Goal: Task Accomplishment & Management: Manage account settings

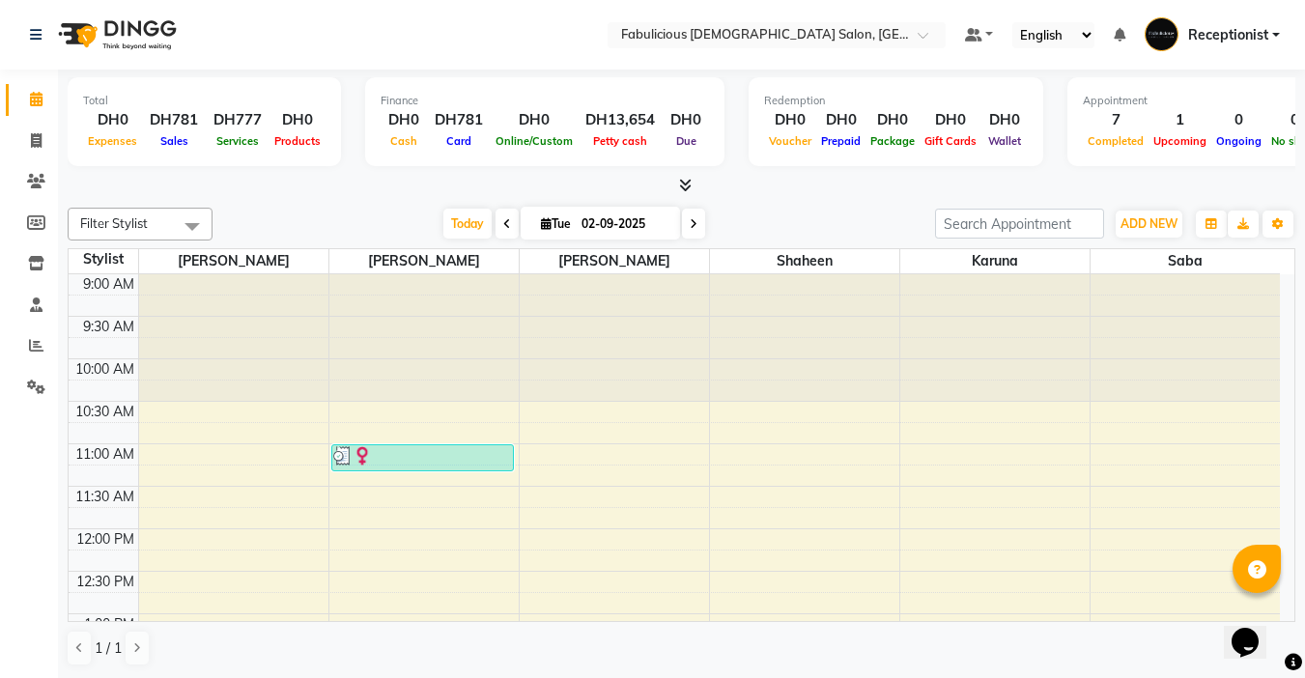
scroll to position [928, 0]
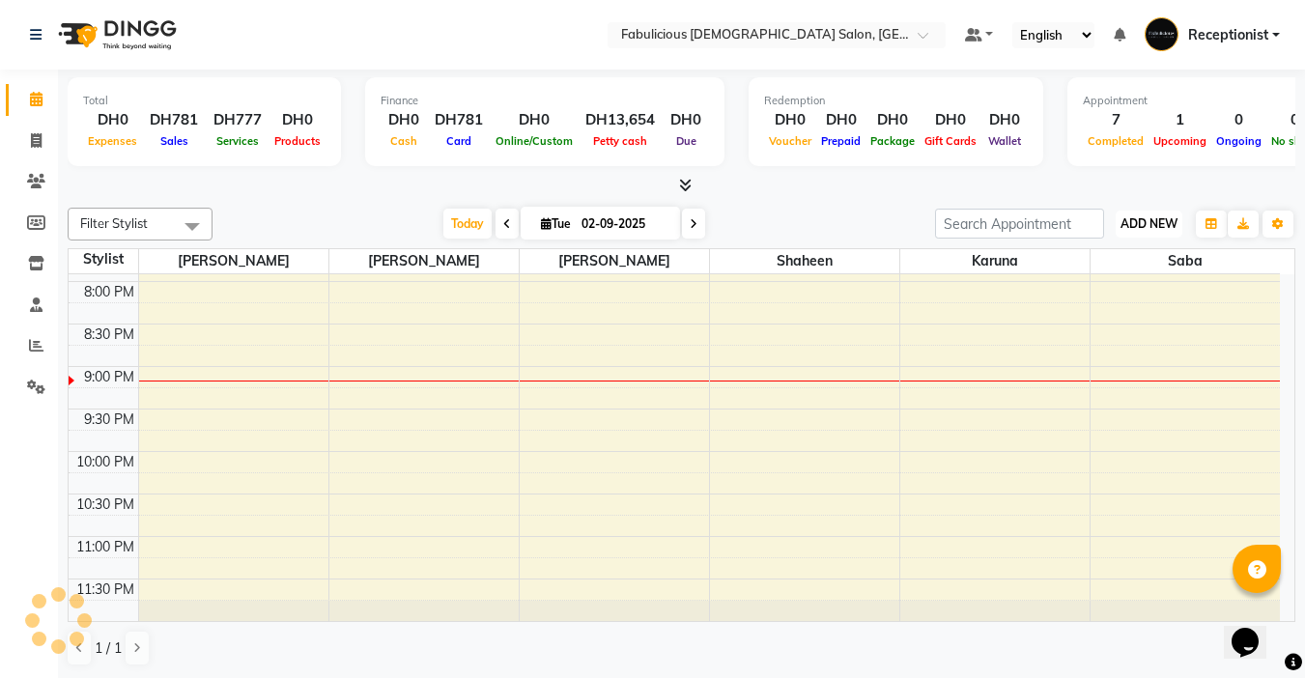
click at [1131, 224] on span "ADD NEW" at bounding box center [1149, 223] width 57 height 14
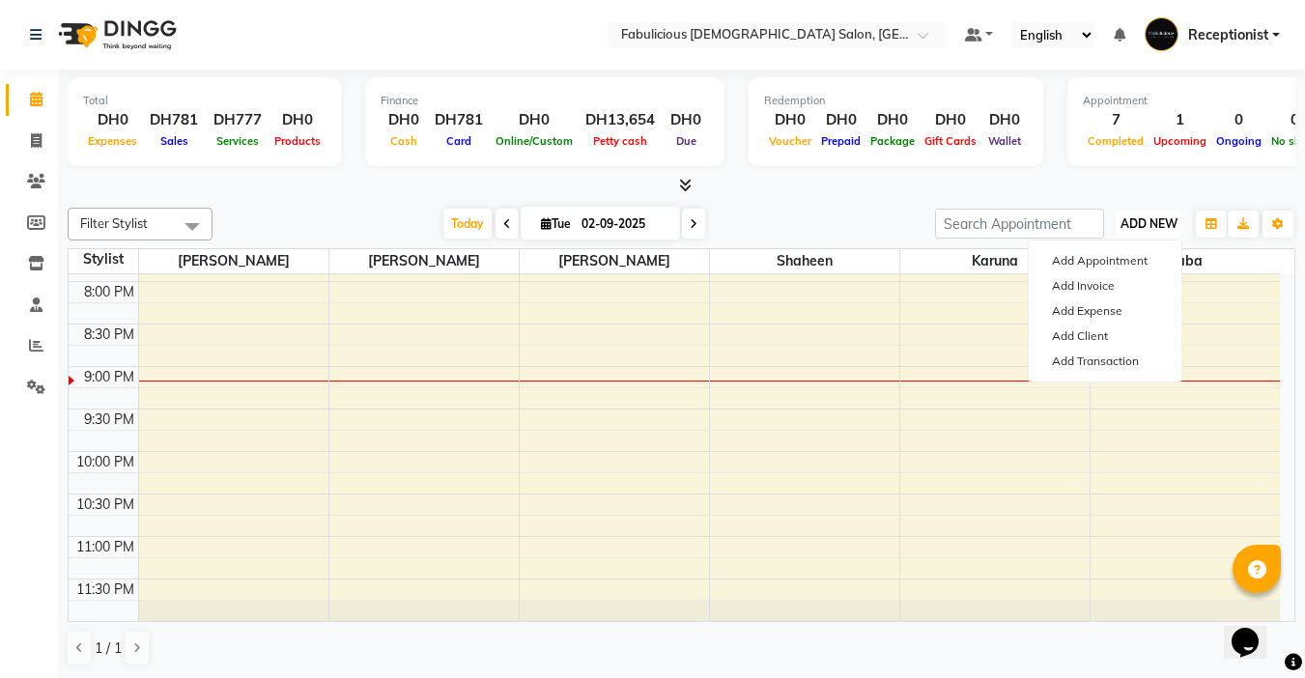
click at [1129, 225] on span "ADD NEW" at bounding box center [1149, 223] width 57 height 14
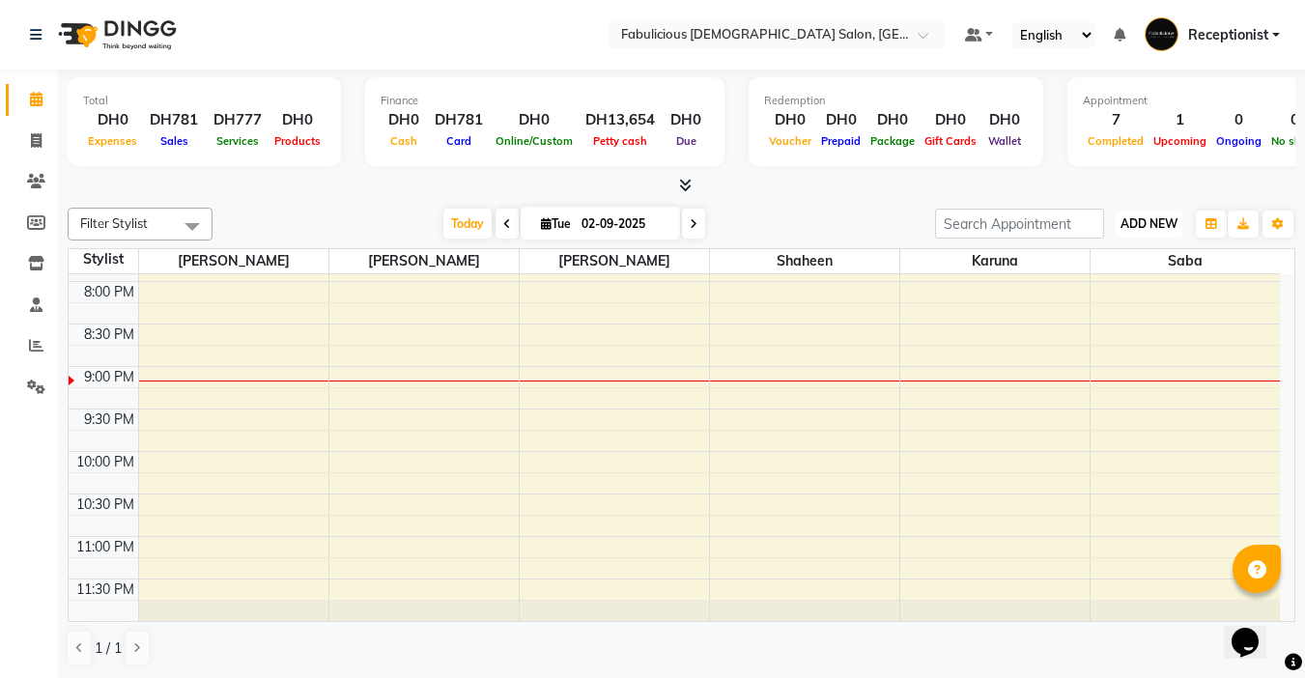
click at [1124, 232] on button "ADD NEW Toggle Dropdown" at bounding box center [1149, 224] width 67 height 27
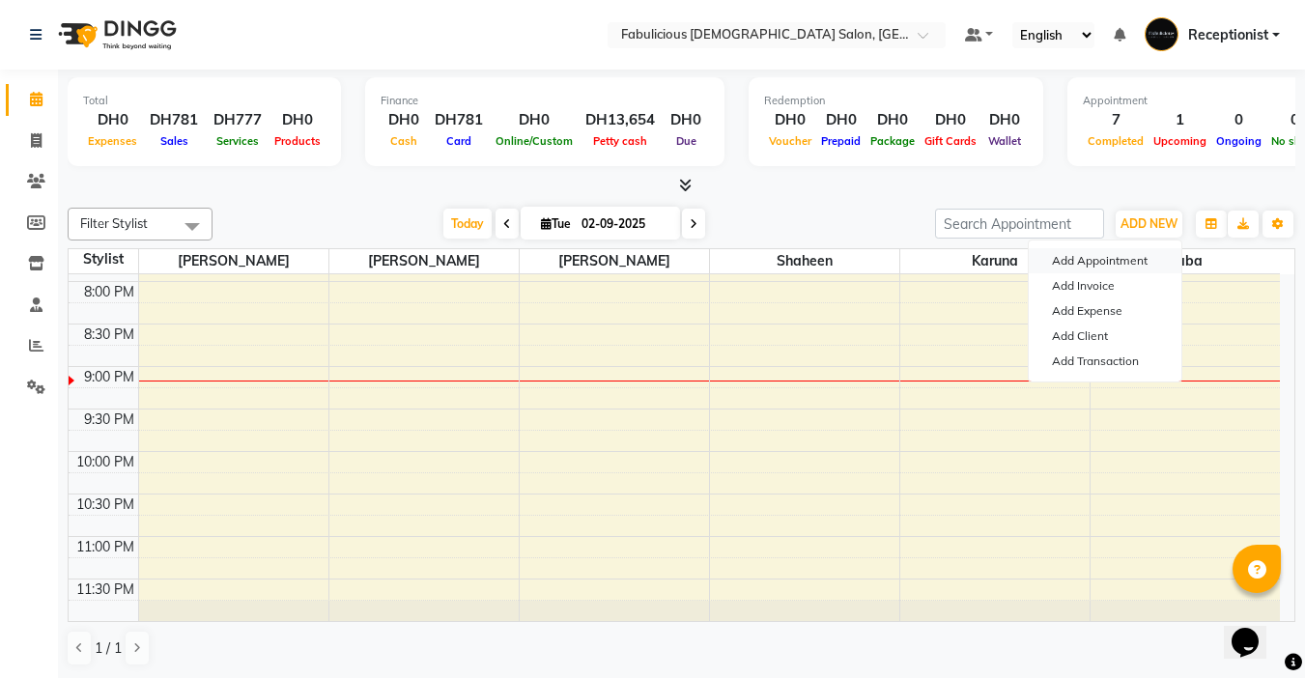
click at [1102, 252] on button "Add Appointment" at bounding box center [1105, 260] width 153 height 25
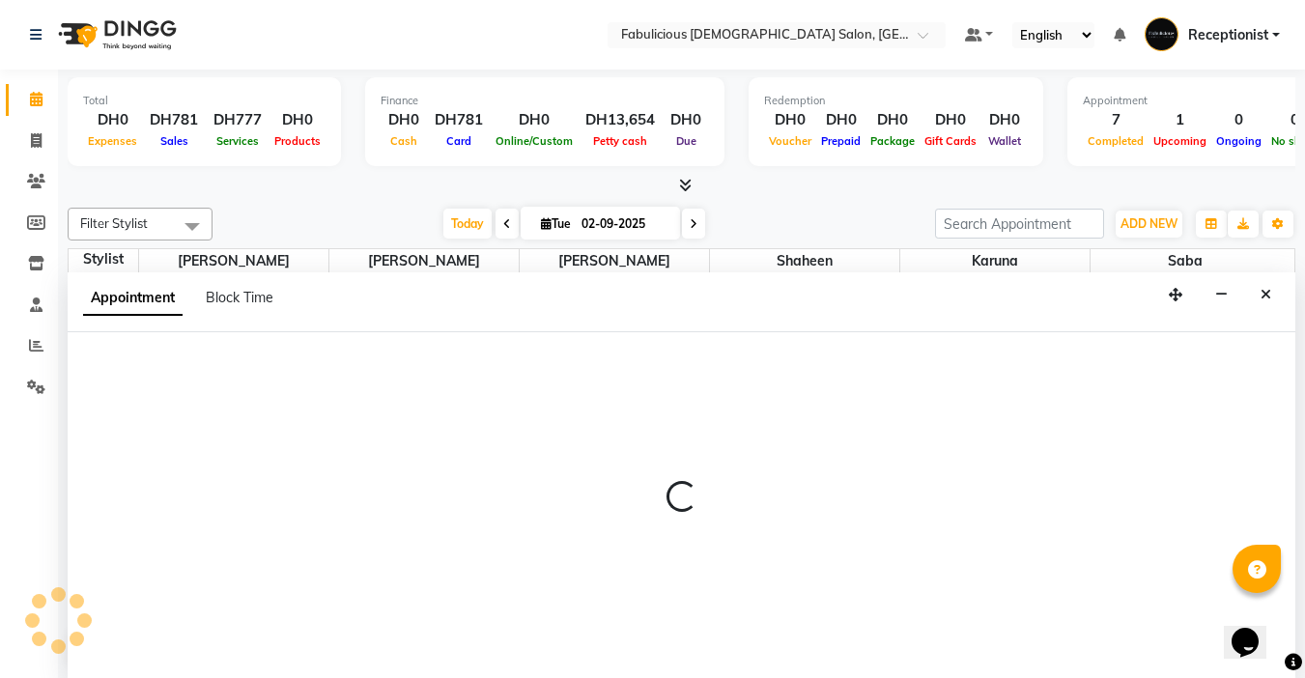
select select "tentative"
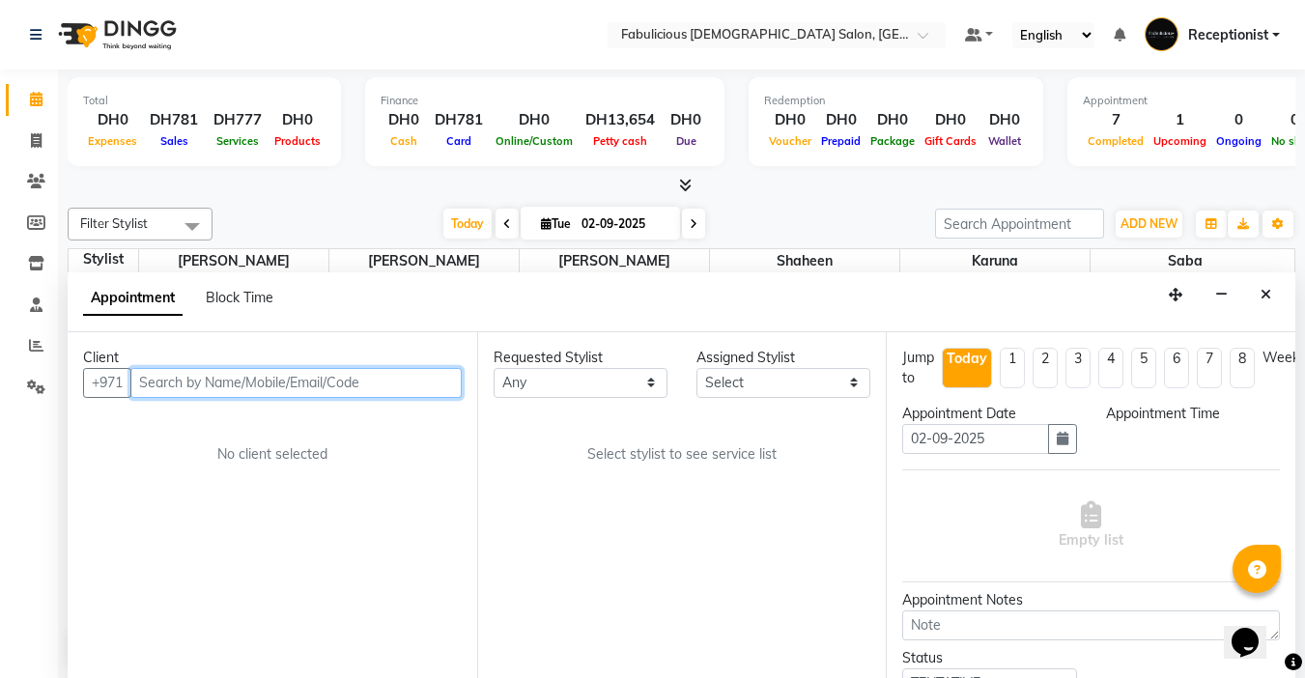
select select "600"
click at [231, 384] on input "text" at bounding box center [295, 382] width 331 height 30
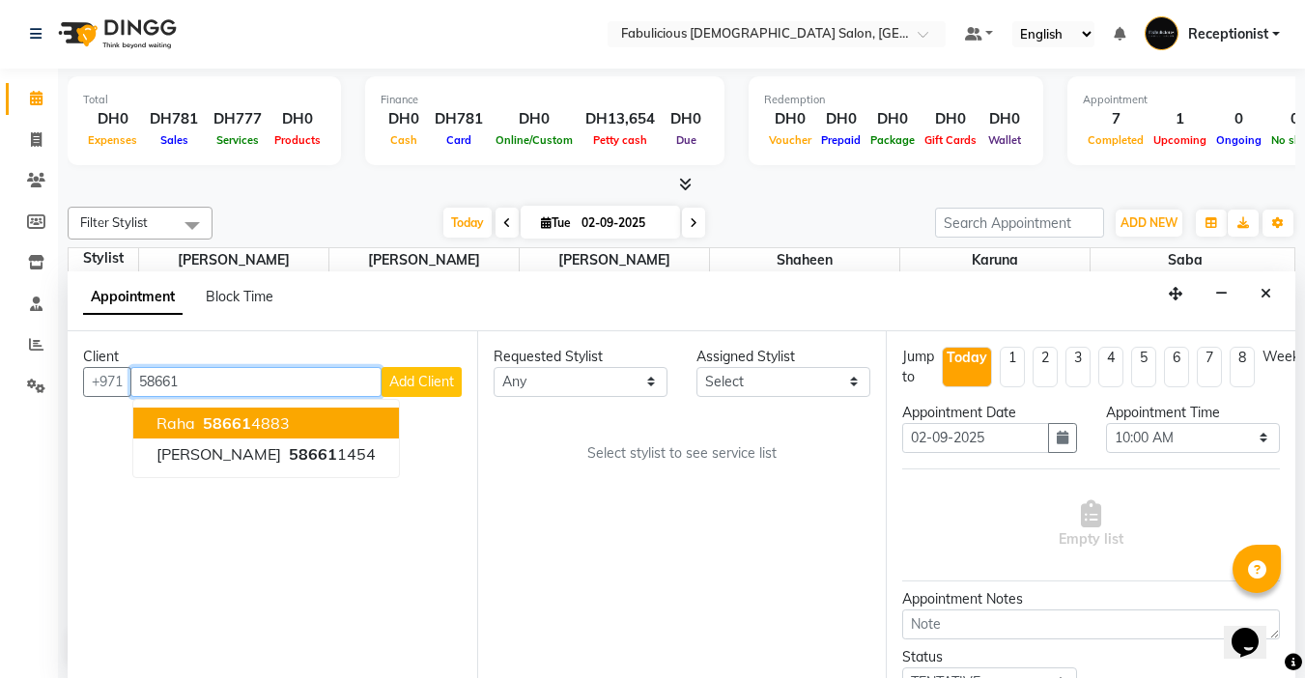
click at [228, 429] on span "58661" at bounding box center [227, 423] width 48 height 19
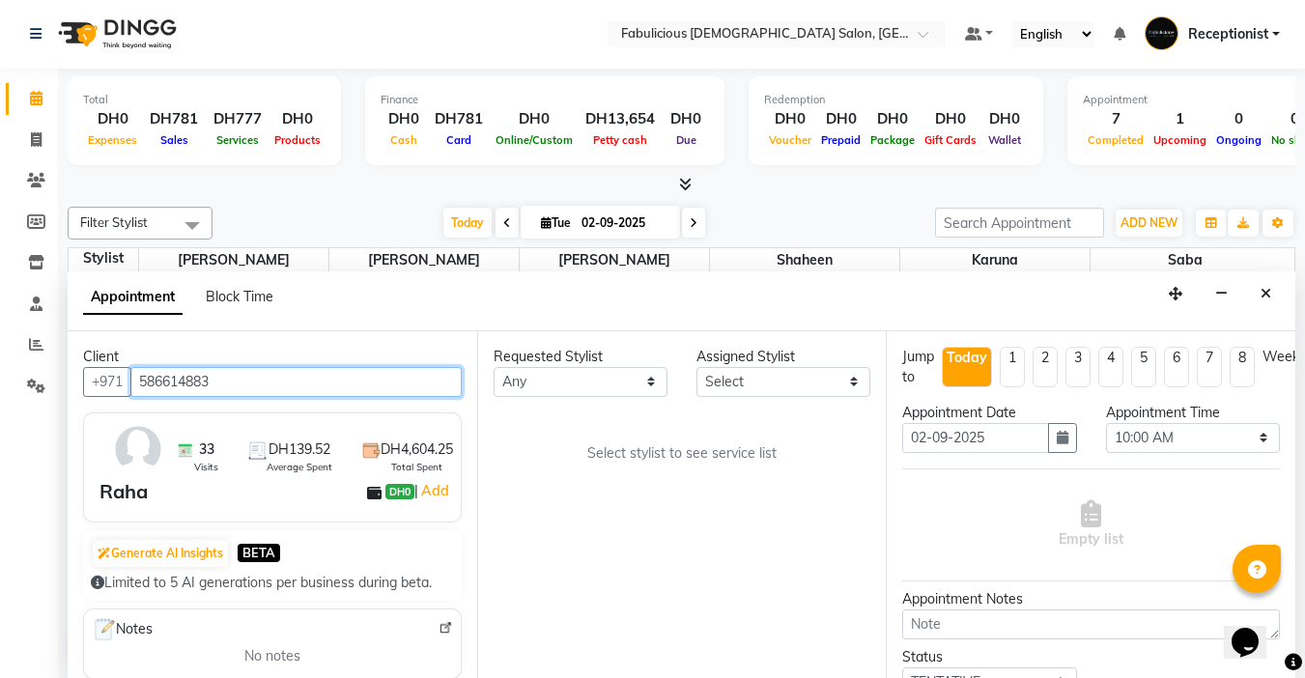
type input "586614883"
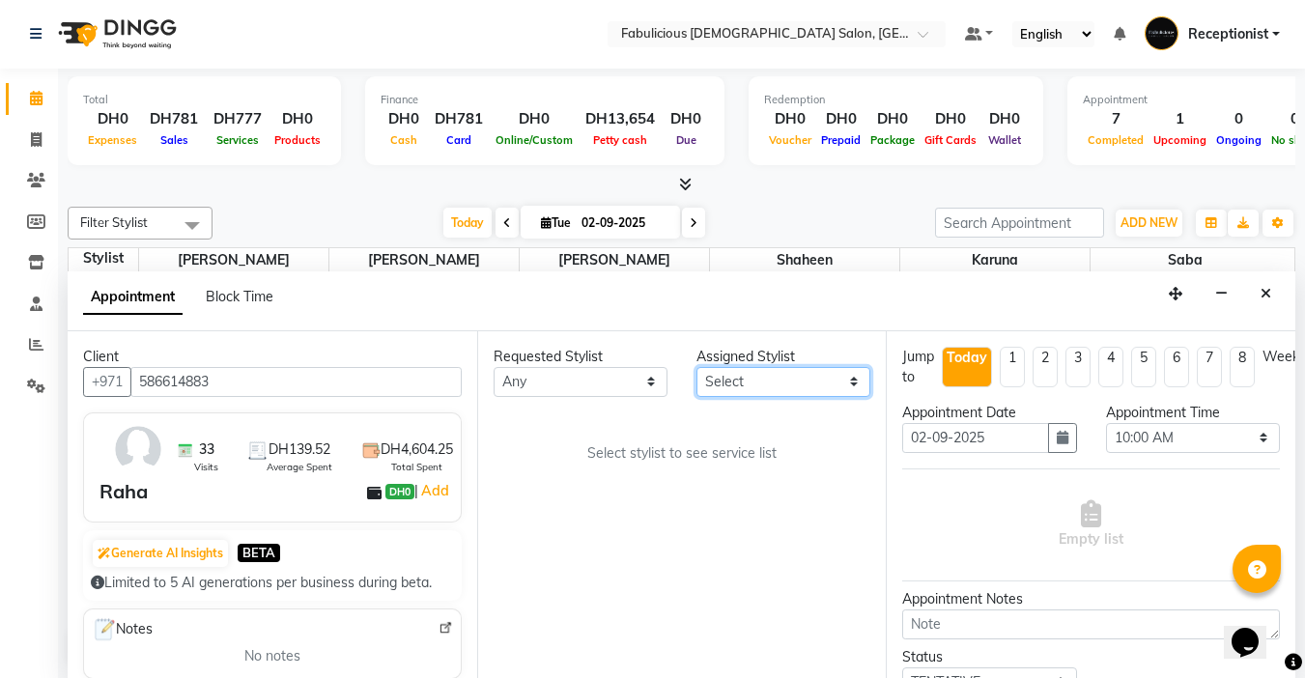
click at [806, 382] on select "Select [PERSON_NAME] [PERSON_NAME] [PERSON_NAME] [PERSON_NAME]" at bounding box center [784, 382] width 174 height 30
select select "11628"
click at [697, 367] on select "Select [PERSON_NAME] [PERSON_NAME] [PERSON_NAME] [PERSON_NAME]" at bounding box center [784, 382] width 174 height 30
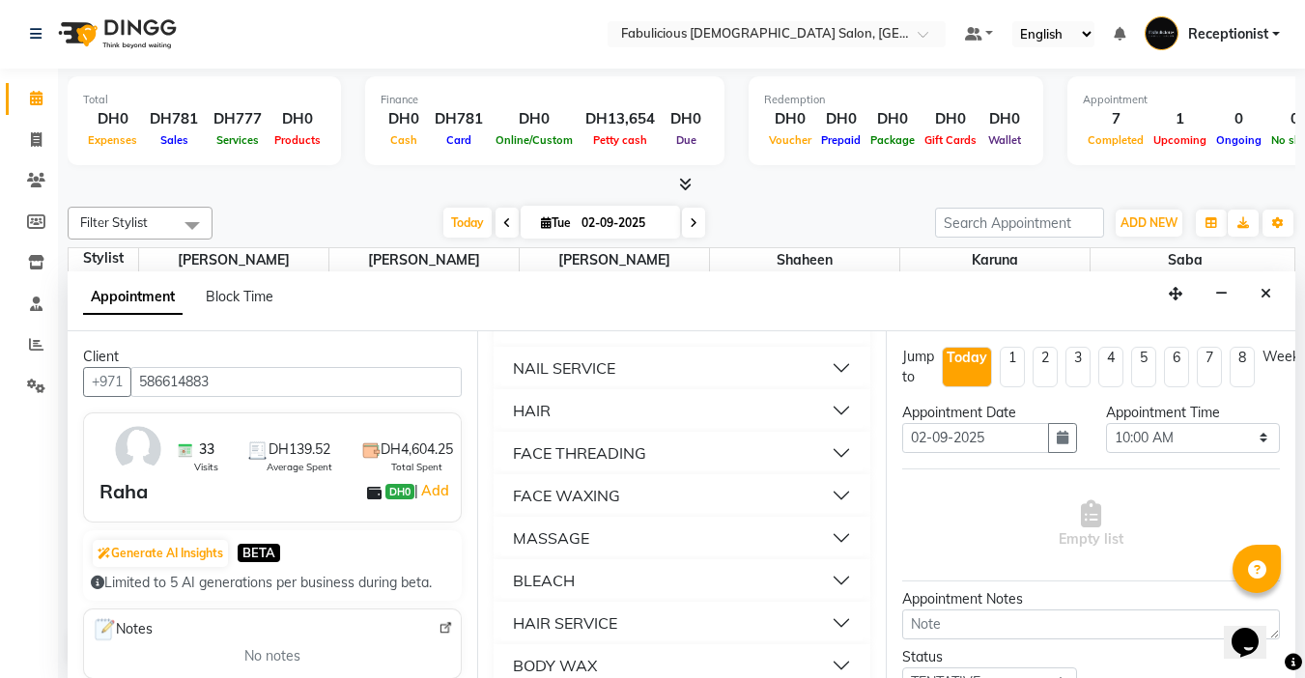
scroll to position [1256, 0]
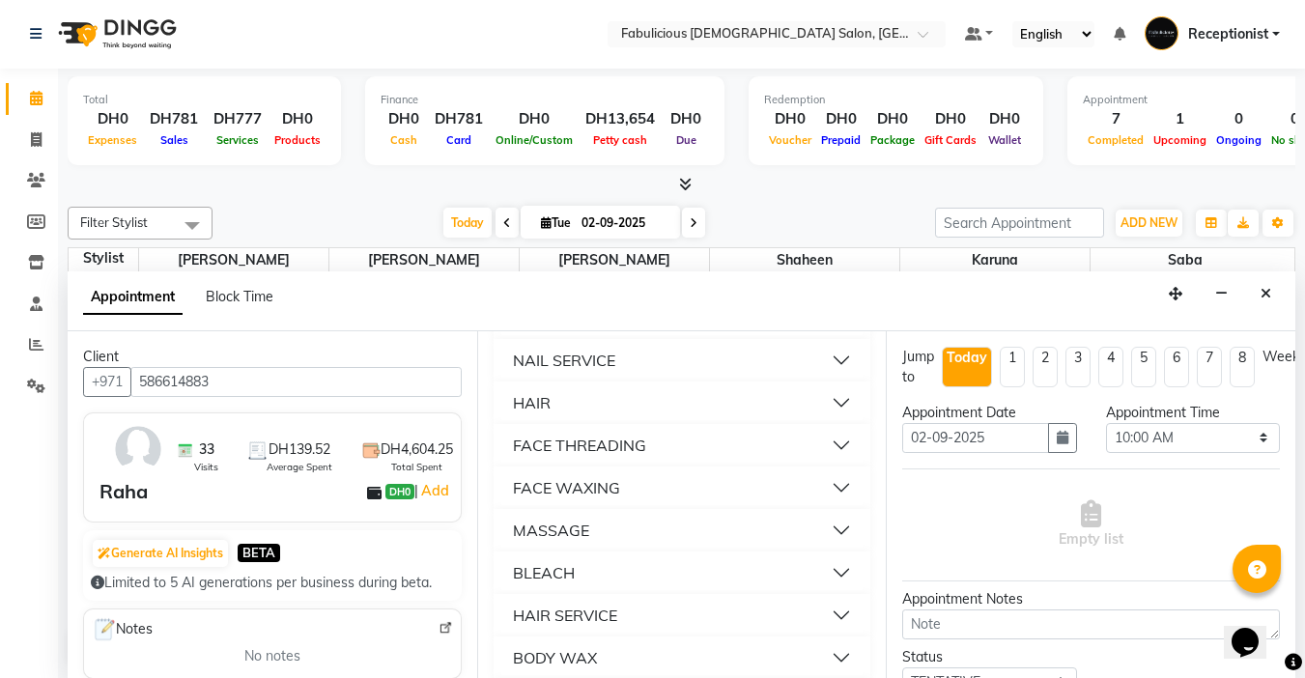
click at [590, 372] on div "NAIL SERVICE" at bounding box center [564, 360] width 102 height 23
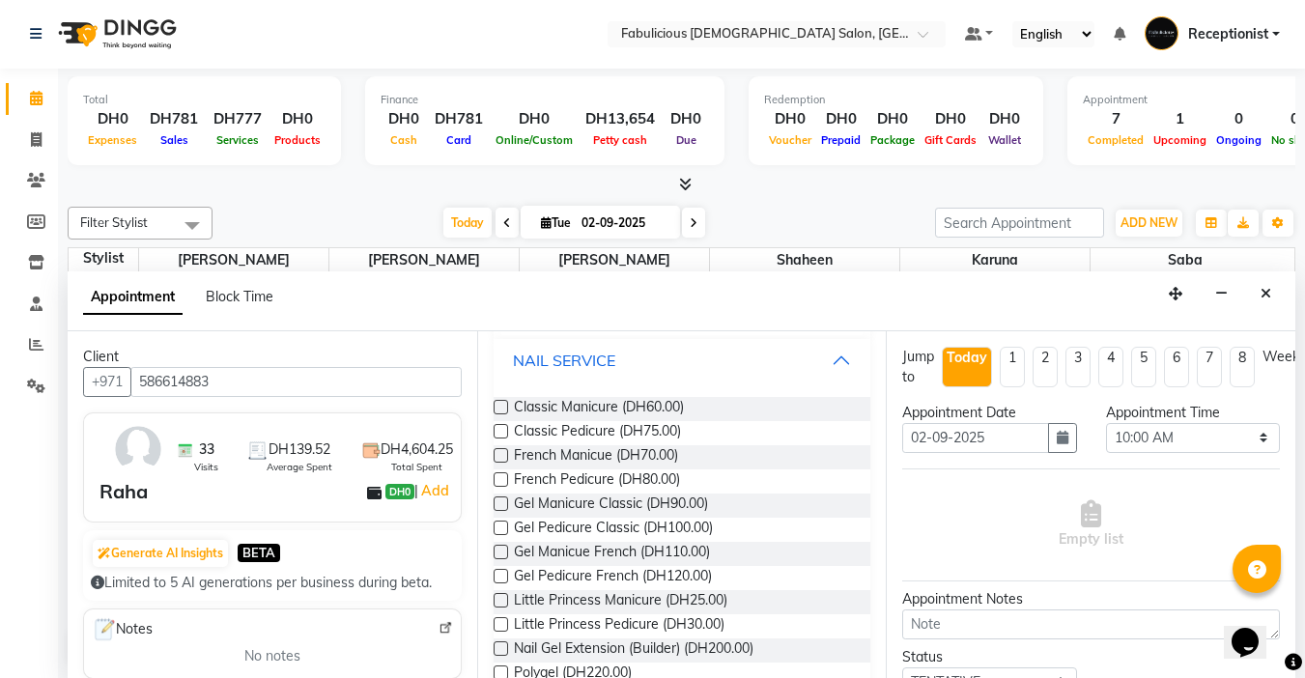
scroll to position [1353, 0]
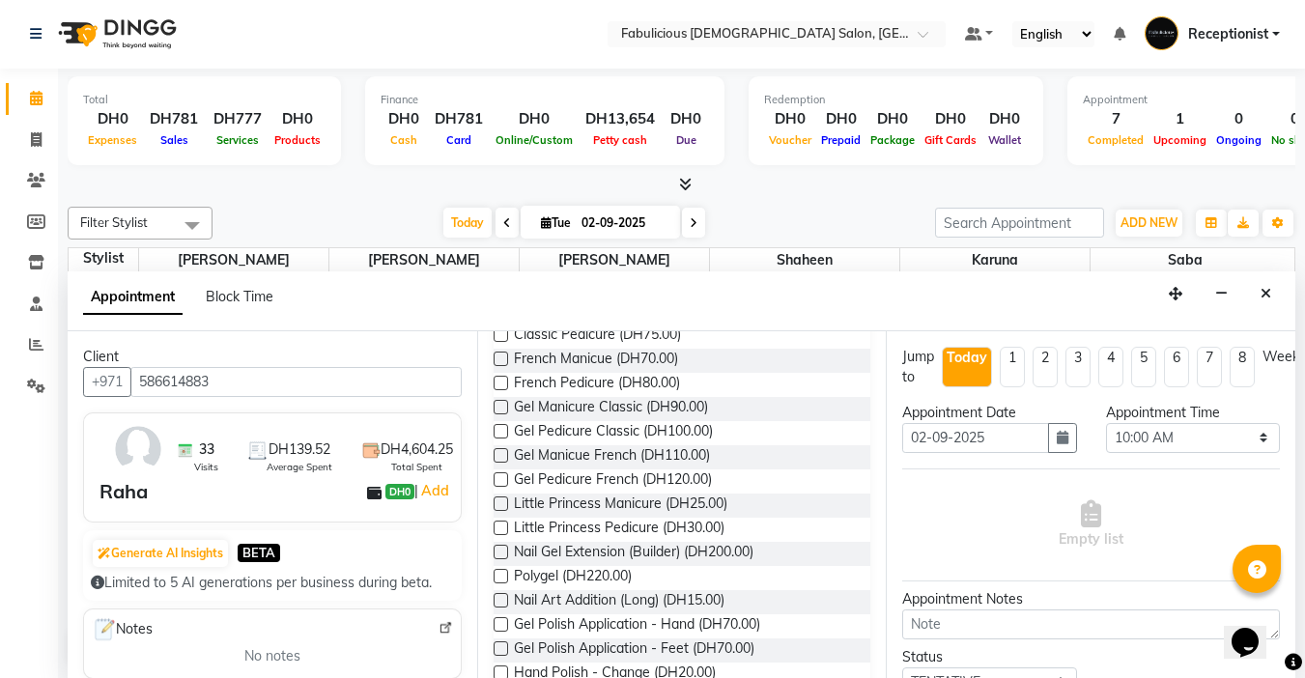
click at [501, 415] on label at bounding box center [501, 407] width 14 height 14
click at [501, 415] on input "checkbox" at bounding box center [500, 409] width 13 height 13
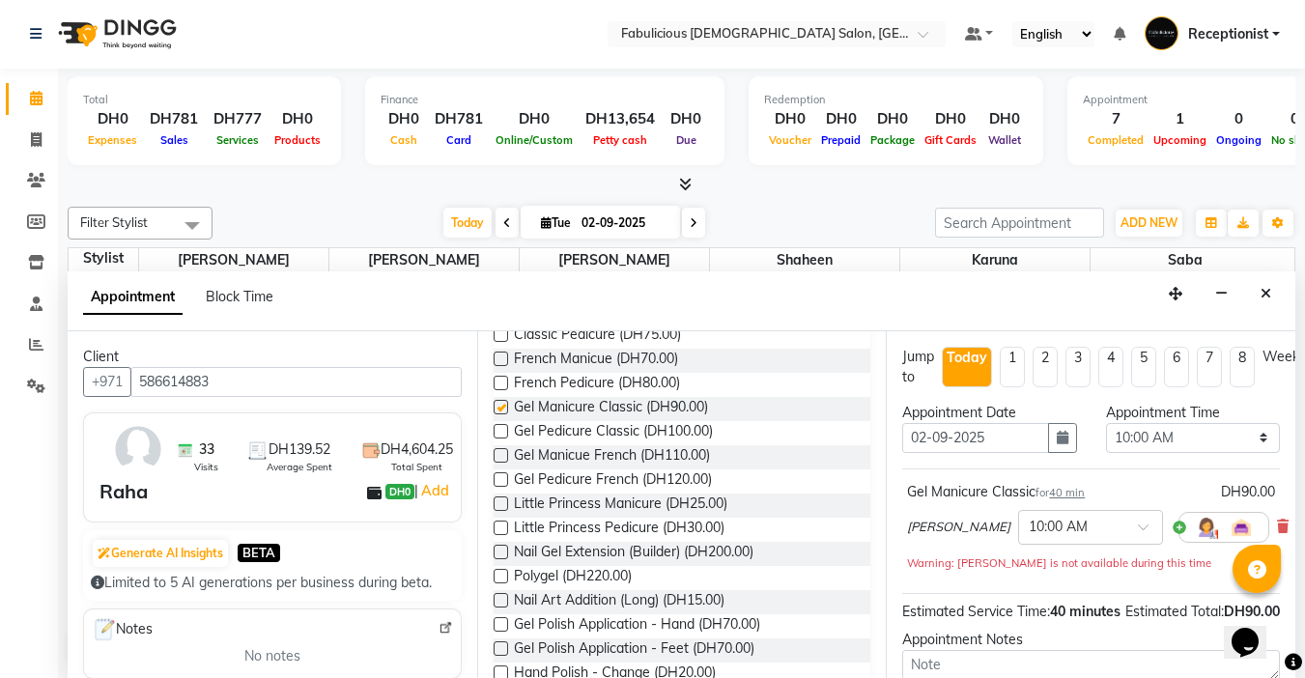
checkbox input "false"
click at [1237, 438] on select "Select 10:00 AM 10:15 AM 10:30 AM 10:45 AM 11:00 AM 11:15 AM 11:30 AM 11:45 AM …" at bounding box center [1193, 438] width 174 height 30
select select "1170"
click at [1106, 423] on select "Select 10:00 AM 10:15 AM 10:30 AM 10:45 AM 11:00 AM 11:15 AM 11:30 AM 11:45 AM …" at bounding box center [1193, 438] width 174 height 30
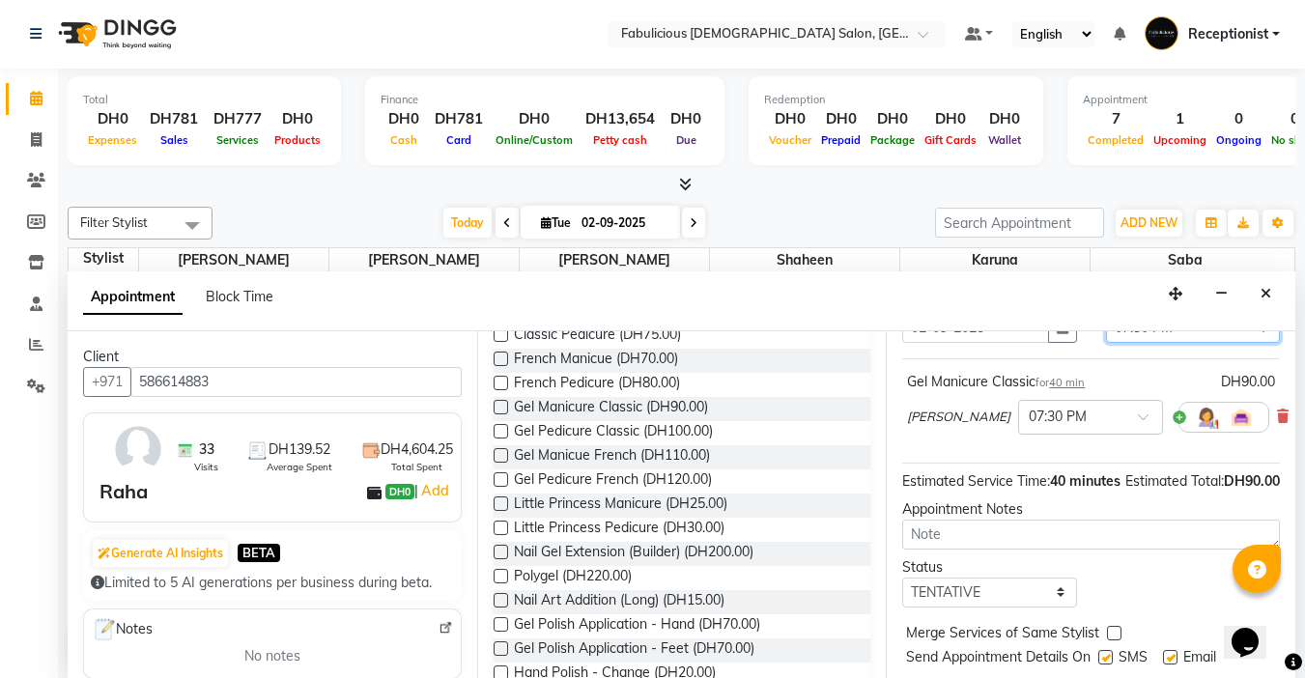
scroll to position [196, 0]
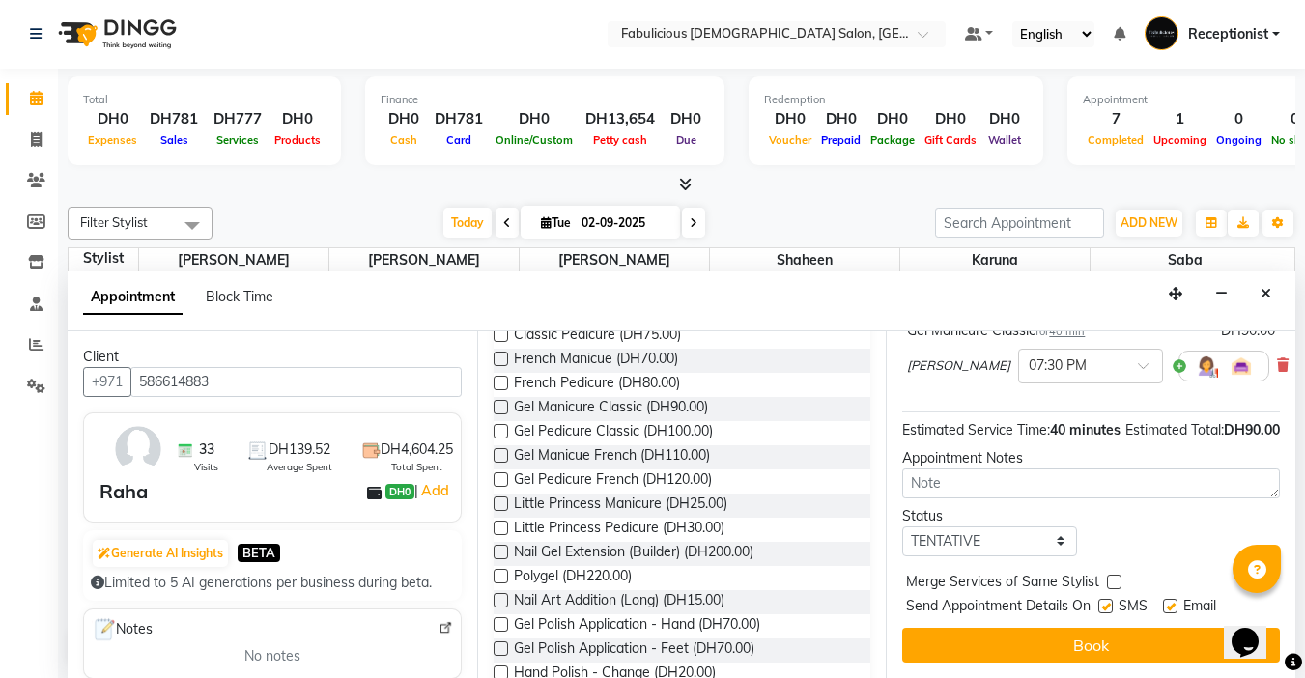
click at [1112, 575] on label at bounding box center [1114, 582] width 14 height 14
click at [1112, 578] on input "checkbox" at bounding box center [1113, 584] width 13 height 13
checkbox input "true"
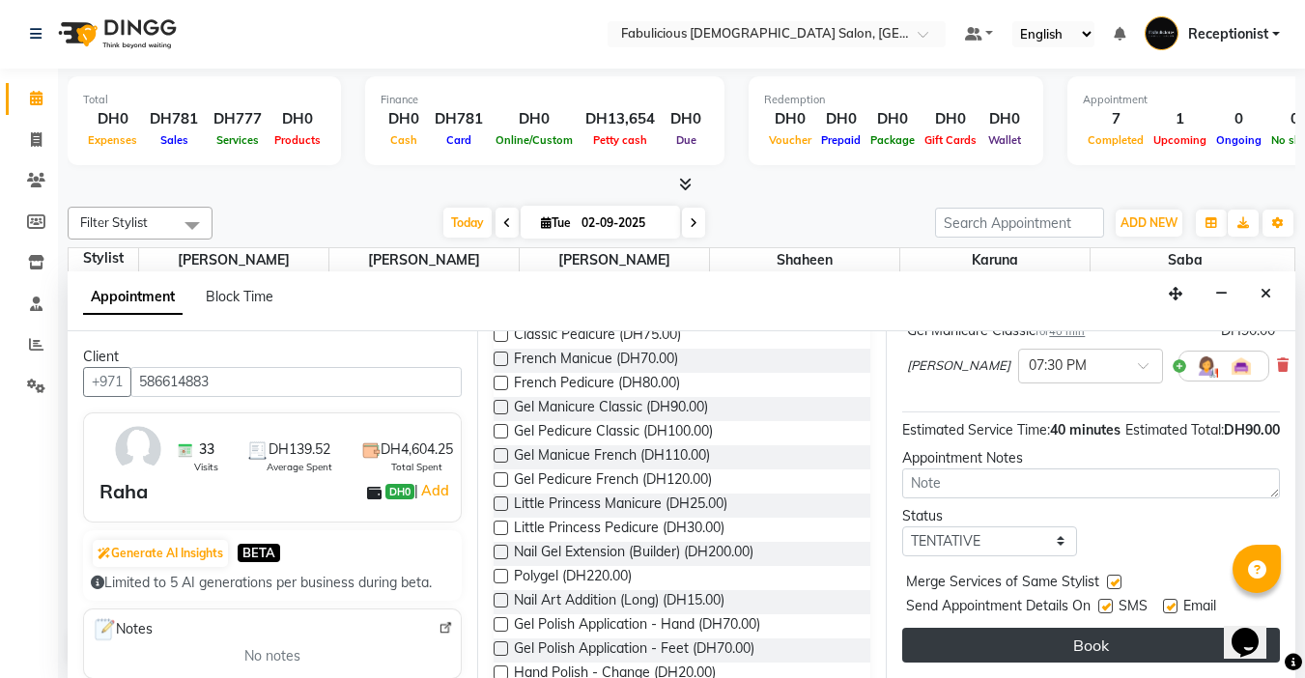
click at [1069, 628] on button "Book" at bounding box center [1091, 645] width 378 height 35
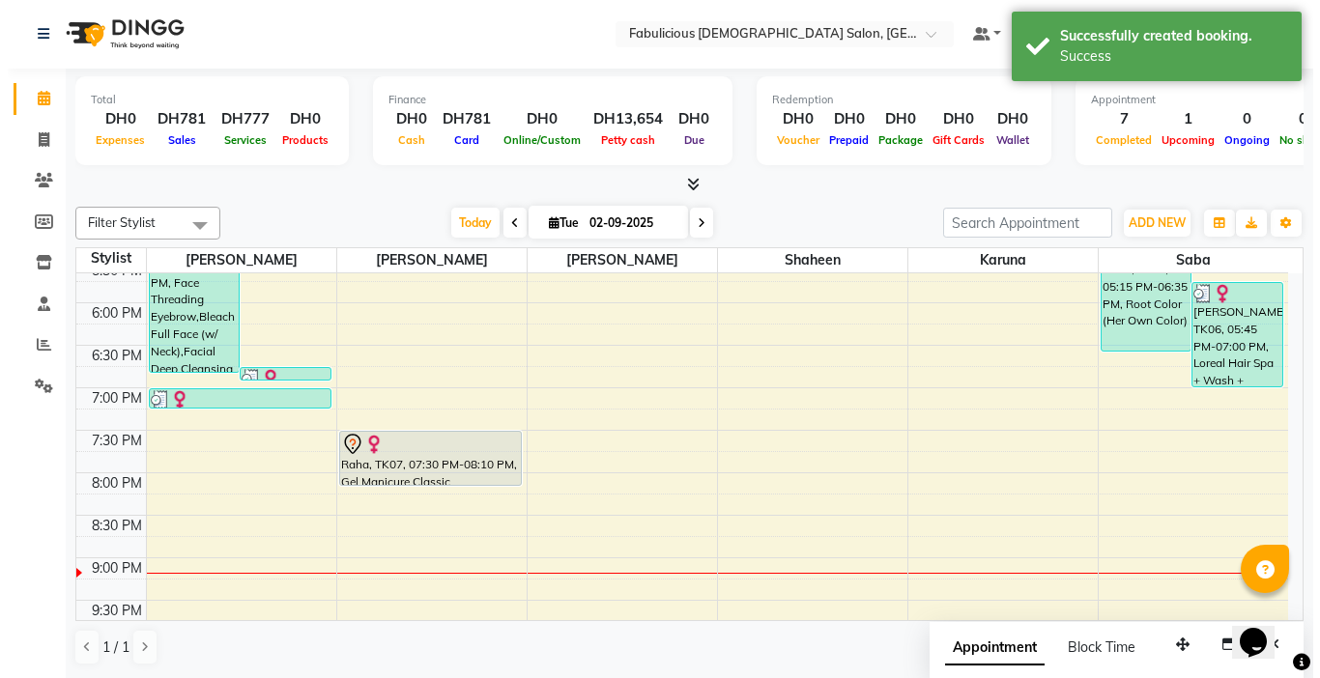
scroll to position [734, 0]
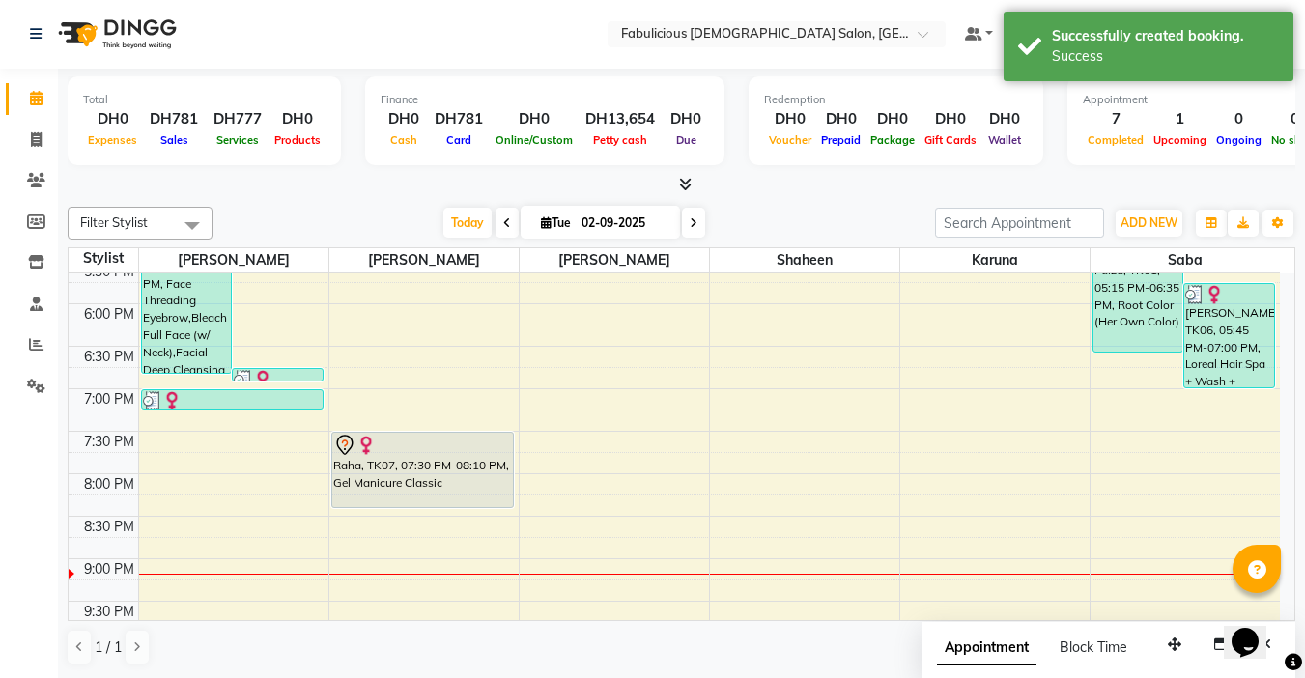
drag, startPoint x: 462, startPoint y: 483, endPoint x: 463, endPoint y: 497, distance: 13.6
click at [463, 497] on div "Asma, TK02, 11:00 AM-11:20 AM, Pedicure Raha, TK07, 07:30 PM-08:10 PM, Gel Mani…" at bounding box center [423, 176] width 189 height 1274
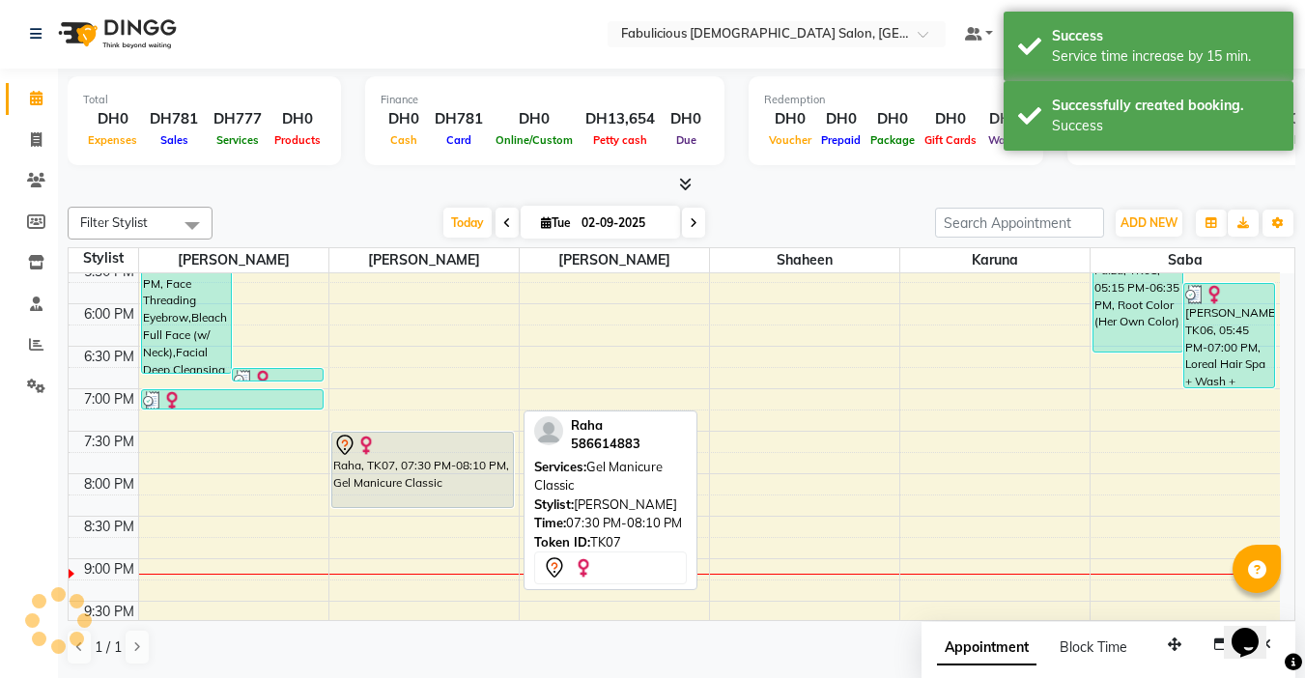
click at [463, 497] on div "Raha, TK07, 07:30 PM-08:10 PM, Gel Manicure Classic" at bounding box center [422, 470] width 181 height 74
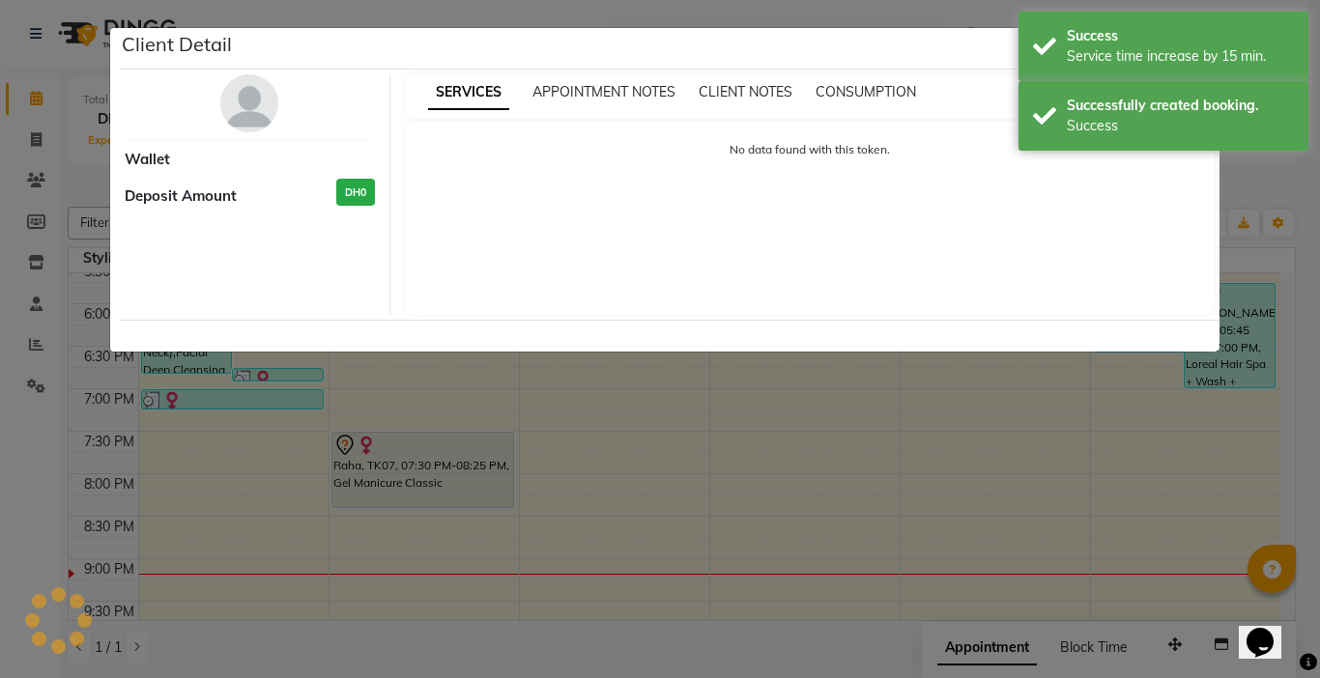
select select "7"
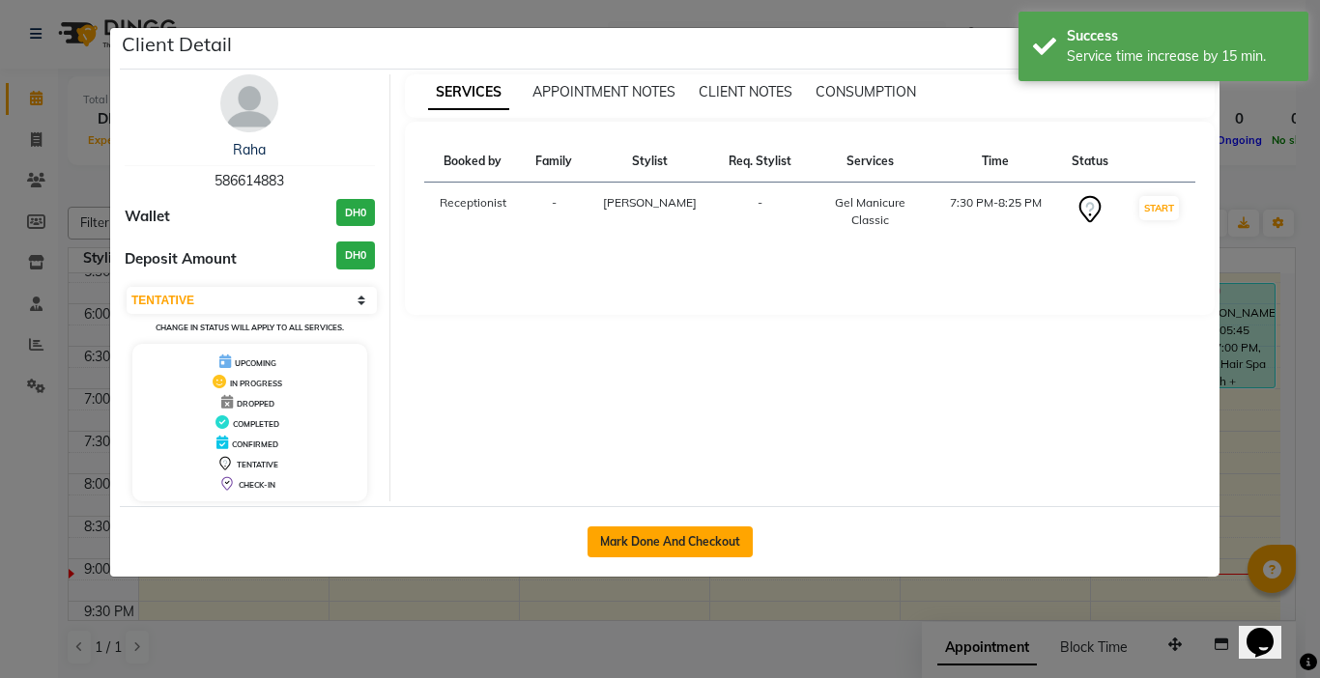
click at [608, 540] on button "Mark Done And Checkout" at bounding box center [669, 542] width 165 height 31
select select "service"
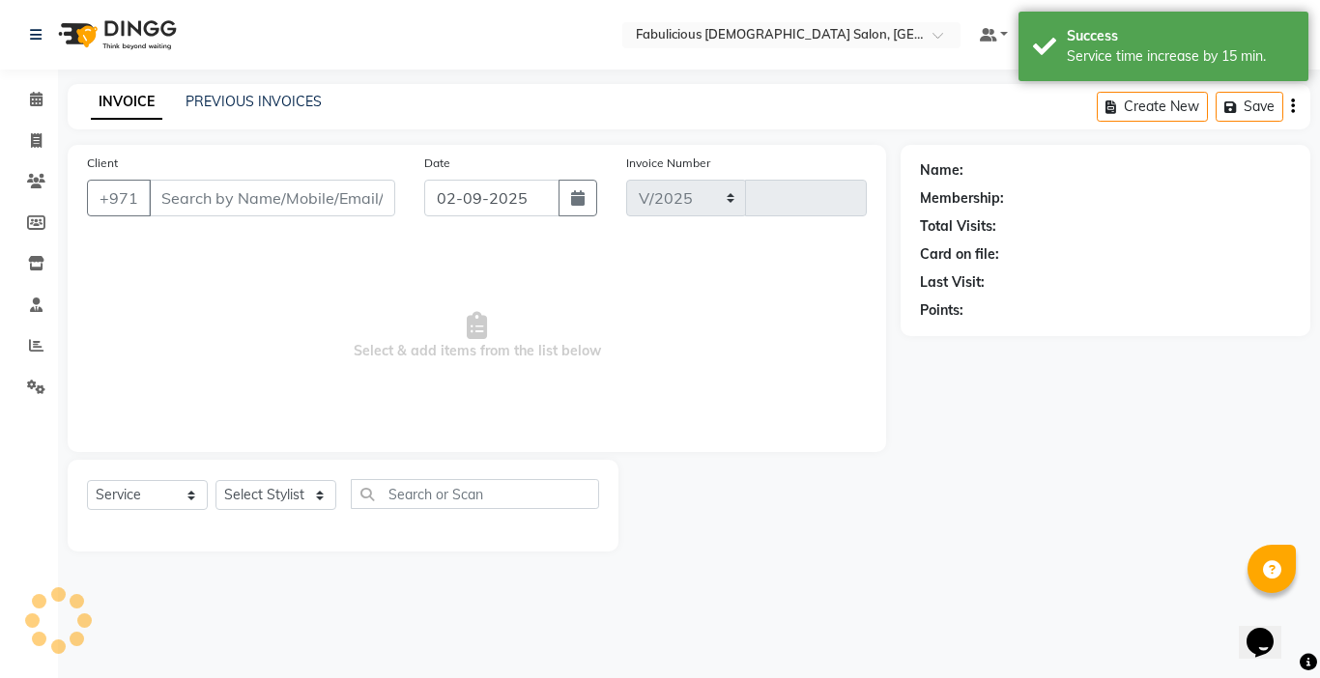
select select "738"
type input "2020"
type input "586614883"
select select "11628"
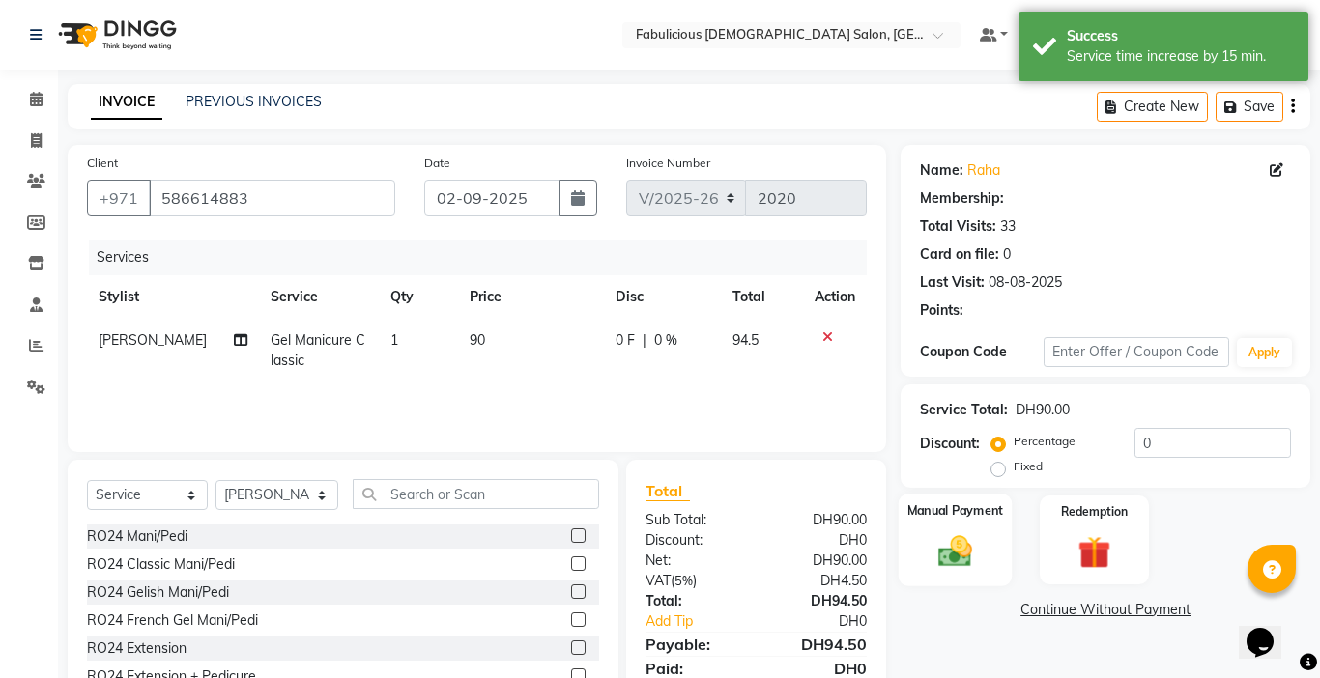
click at [944, 531] on img at bounding box center [955, 551] width 55 height 40
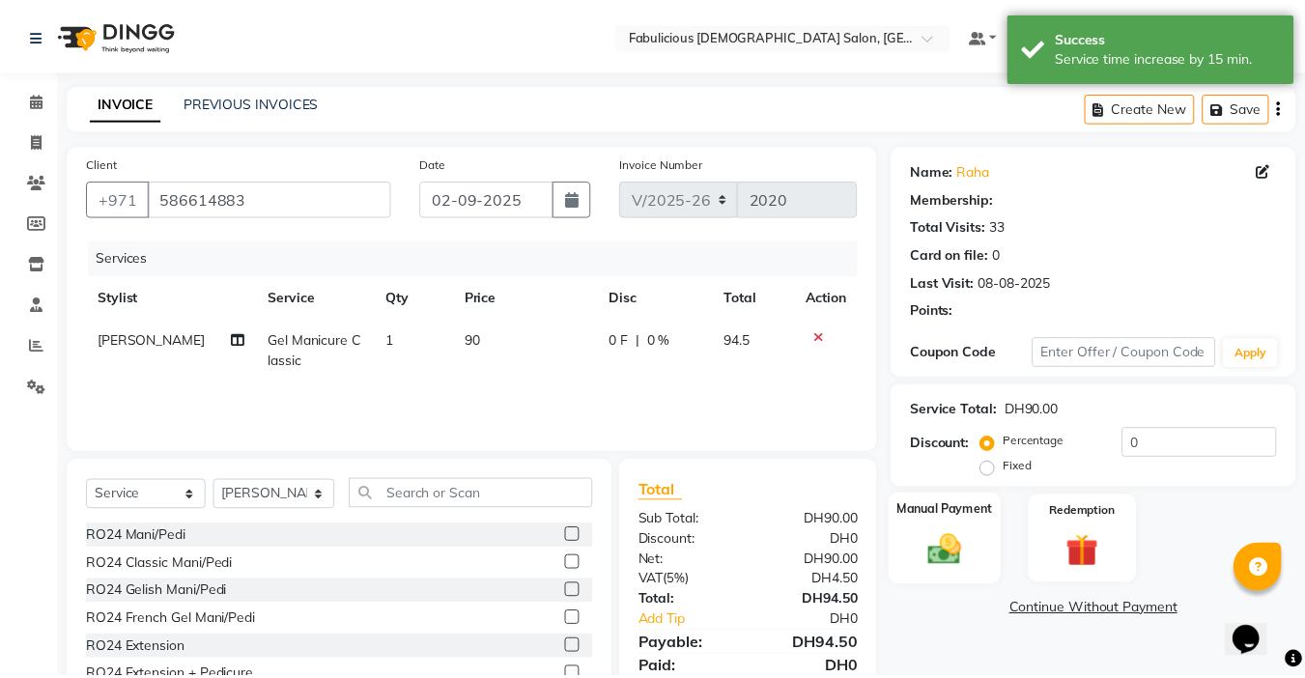
scroll to position [96, 0]
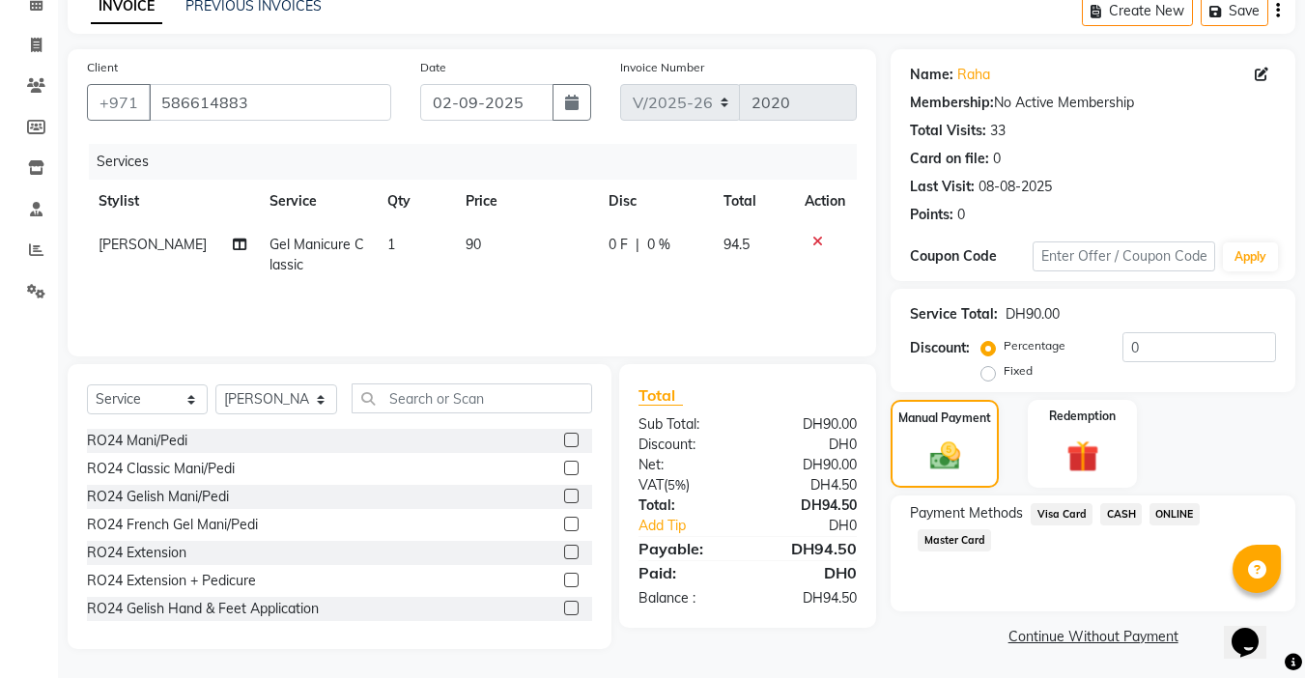
click at [1043, 514] on span "Visa Card" at bounding box center [1062, 514] width 62 height 22
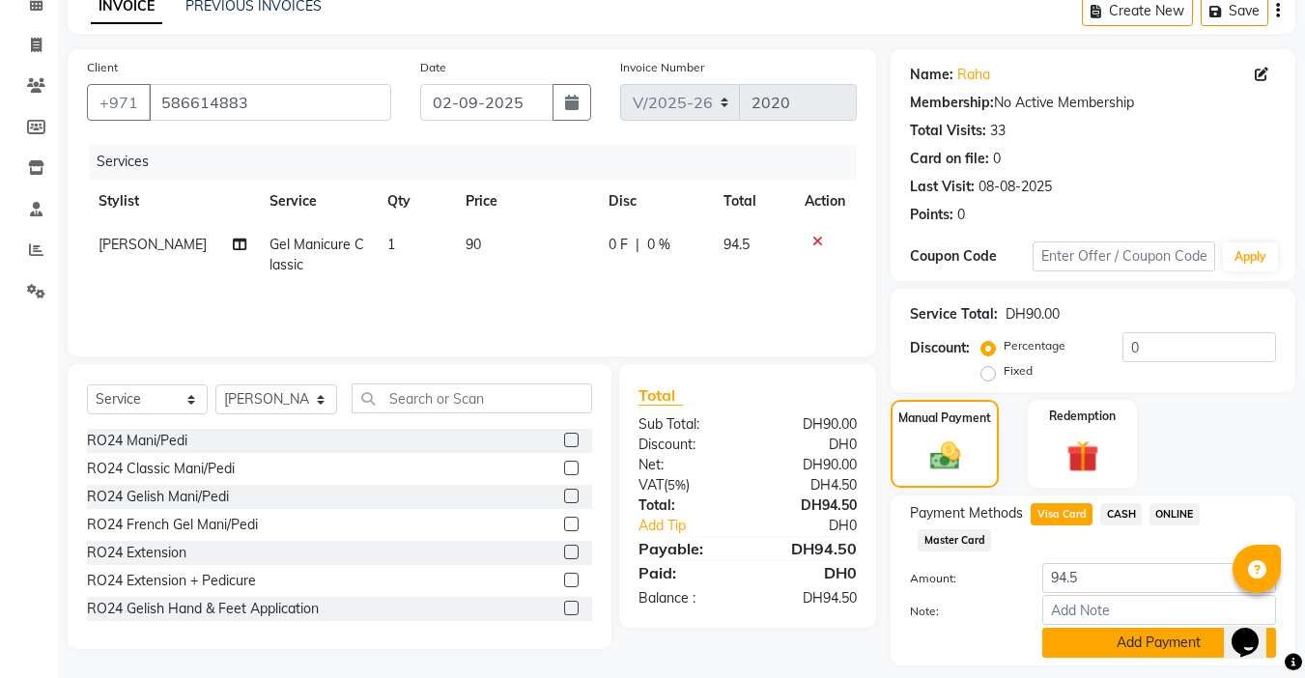
click at [1124, 647] on button "Add Payment" at bounding box center [1160, 643] width 234 height 30
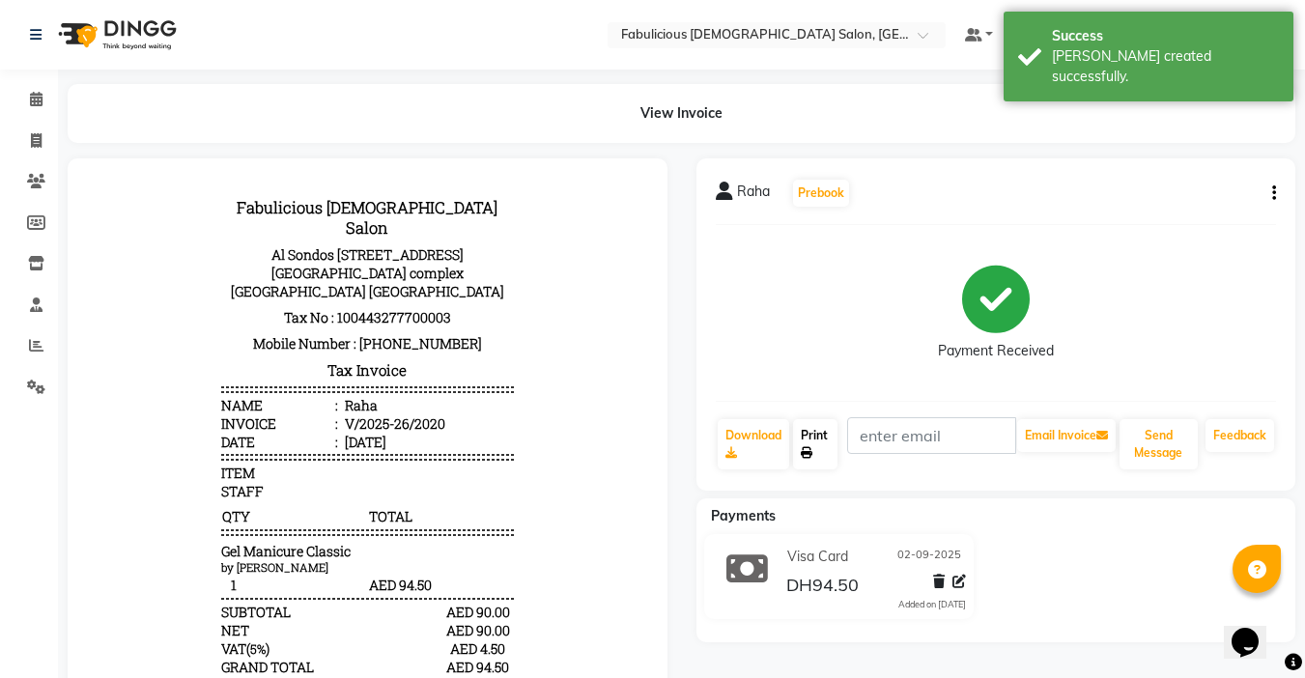
click at [816, 444] on link "Print" at bounding box center [815, 444] width 44 height 50
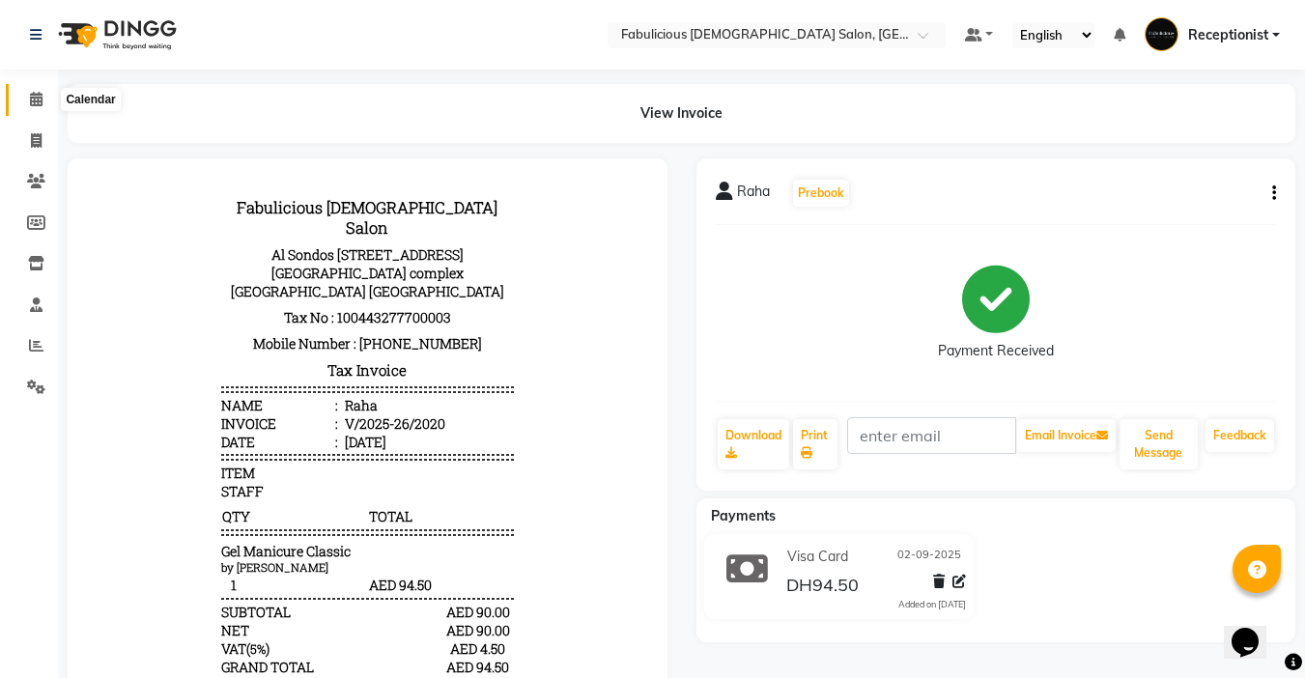
click at [35, 101] on icon at bounding box center [36, 99] width 13 height 14
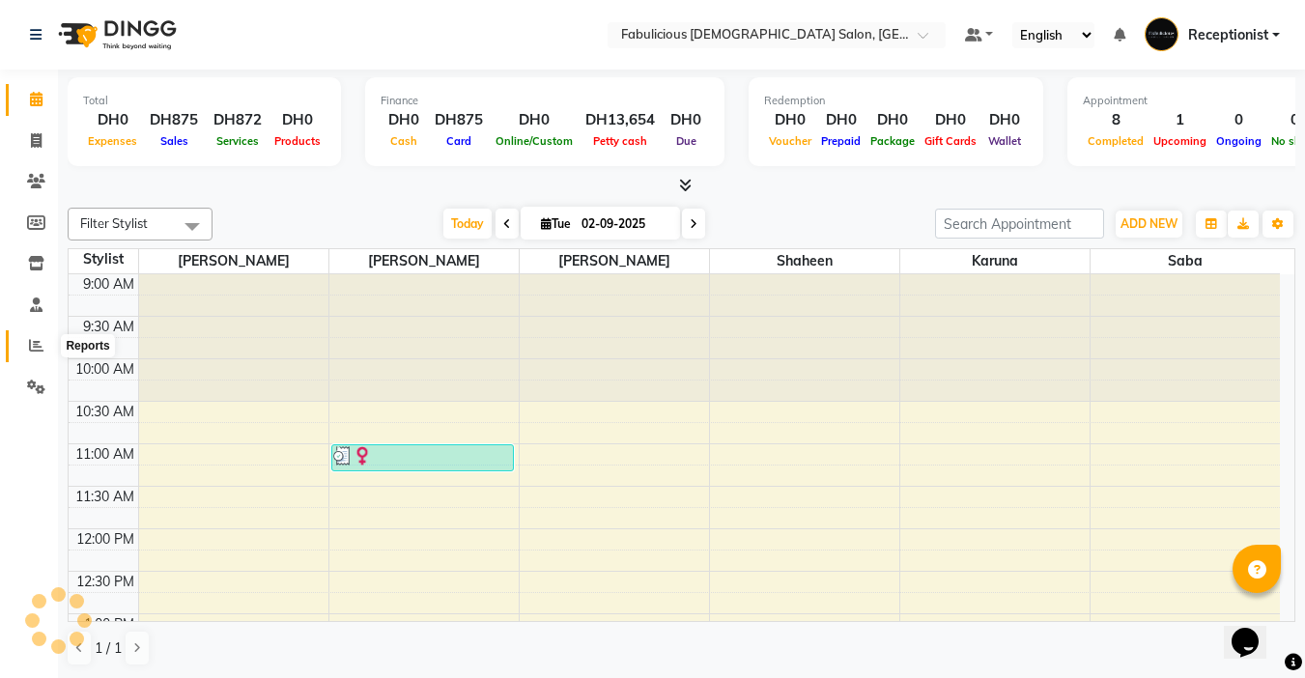
click at [27, 350] on span at bounding box center [36, 346] width 34 height 22
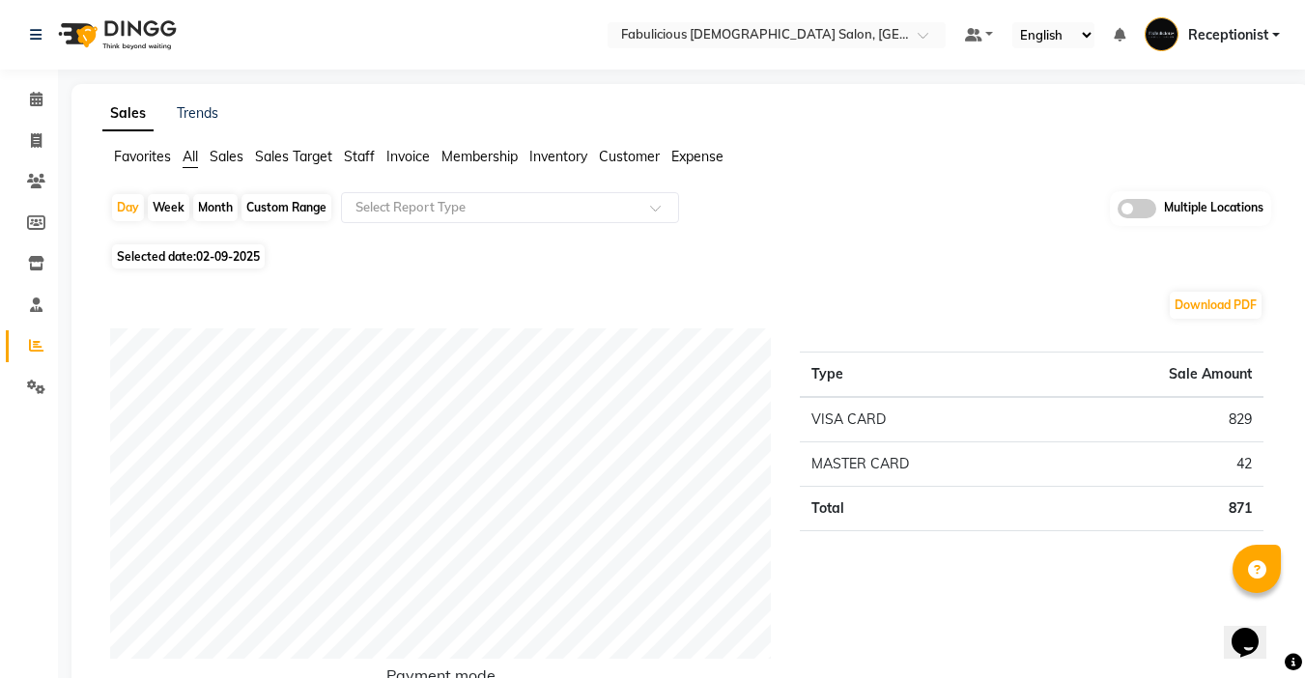
click at [206, 211] on div "Month" at bounding box center [215, 207] width 44 height 27
select select "9"
select select "2025"
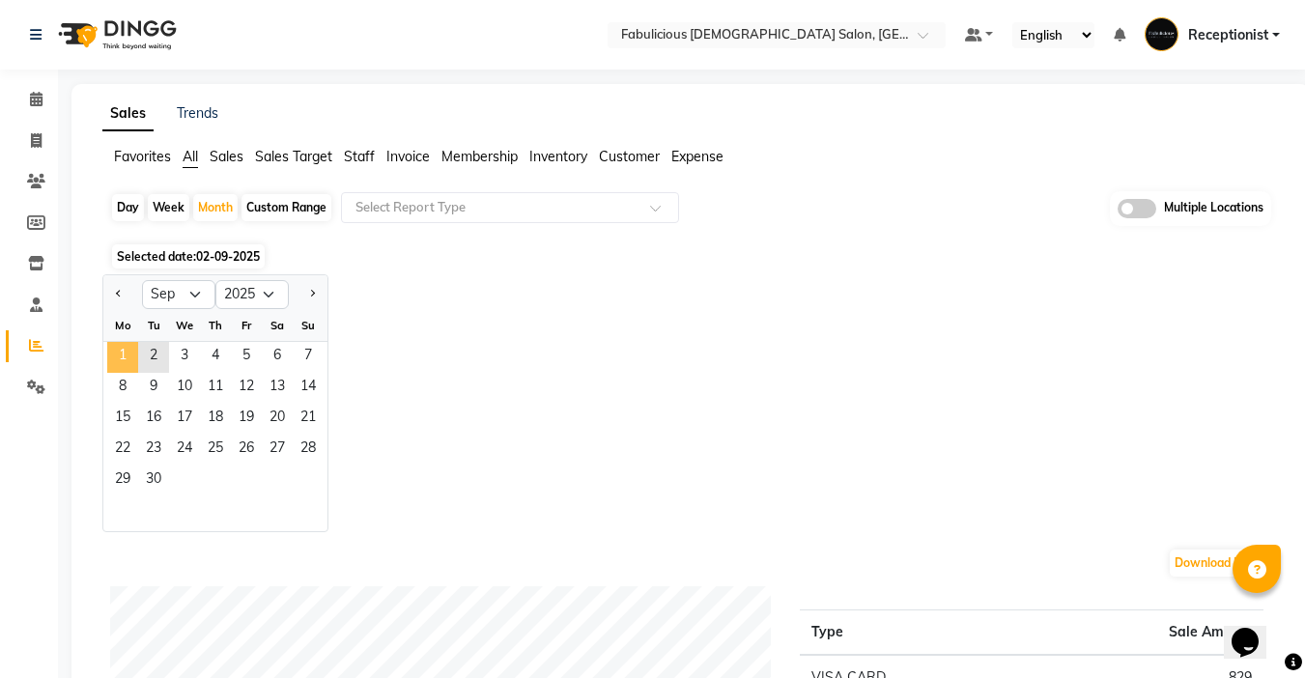
click at [121, 359] on span "1" at bounding box center [122, 357] width 31 height 31
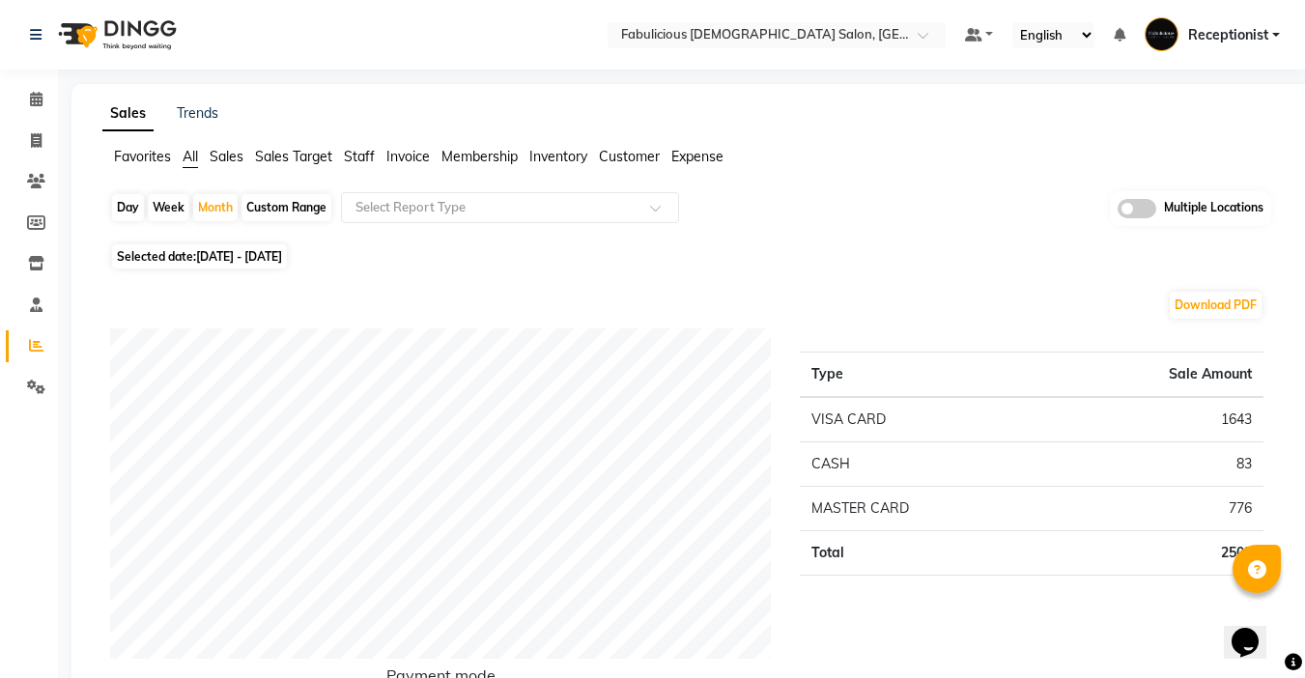
click at [128, 208] on div "Day" at bounding box center [128, 207] width 32 height 27
select select "9"
select select "2025"
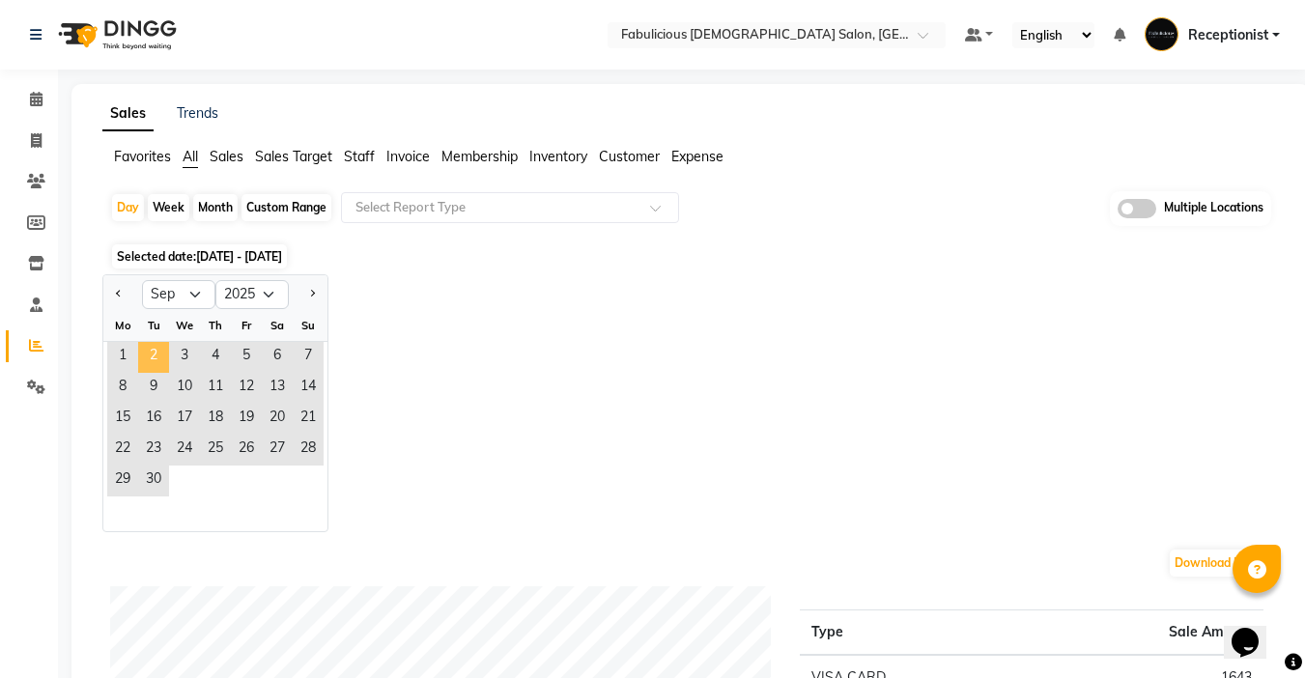
click at [151, 358] on span "2" at bounding box center [153, 357] width 31 height 31
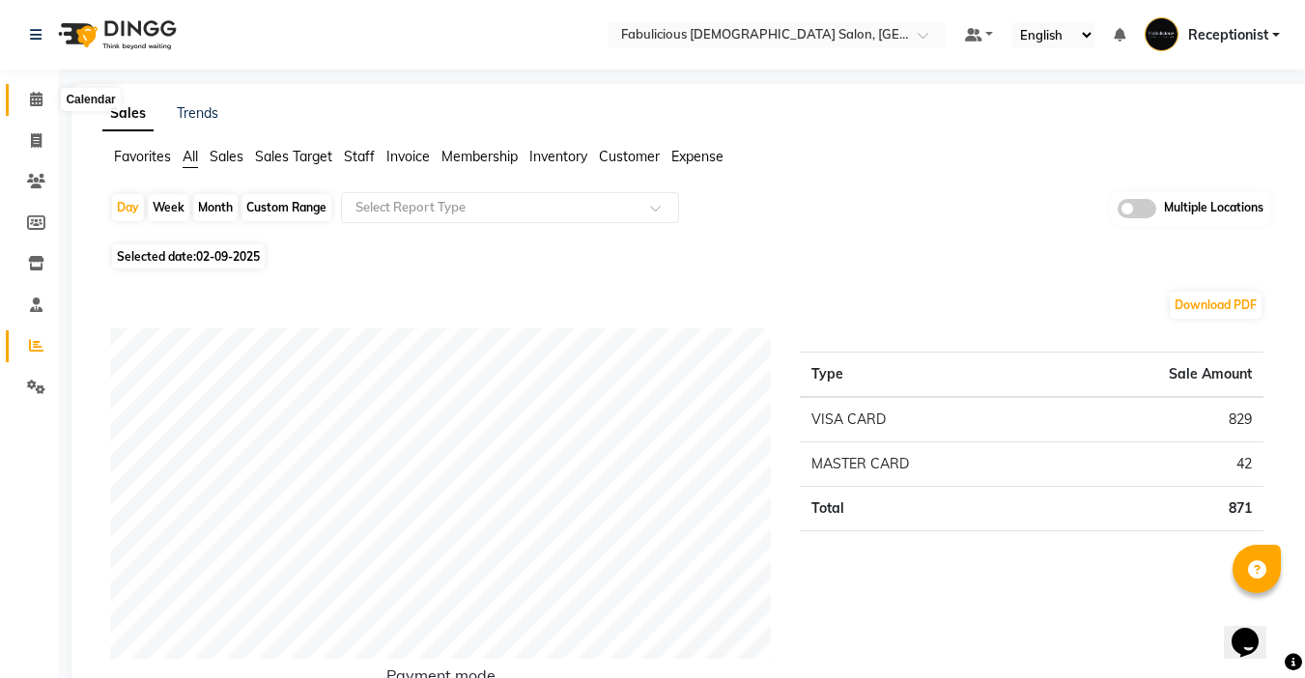
click at [33, 101] on icon at bounding box center [36, 99] width 13 height 14
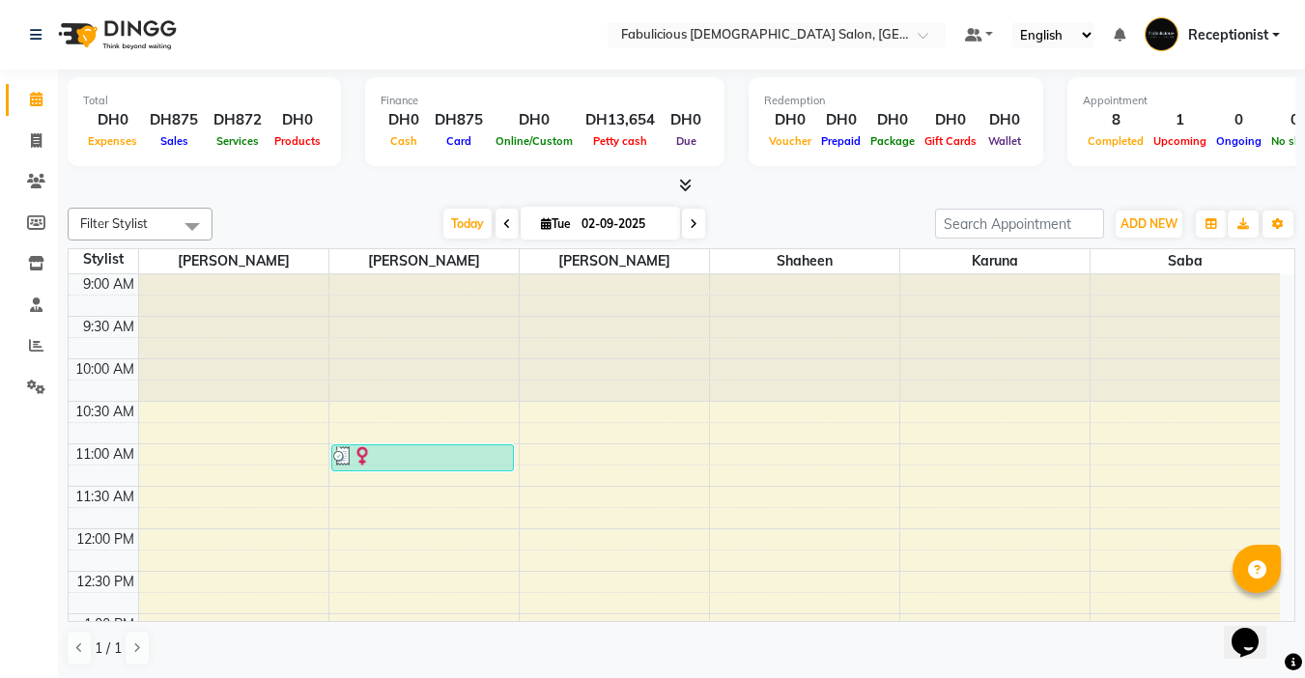
click at [695, 226] on span at bounding box center [693, 224] width 23 height 30
type input "[DATE]"
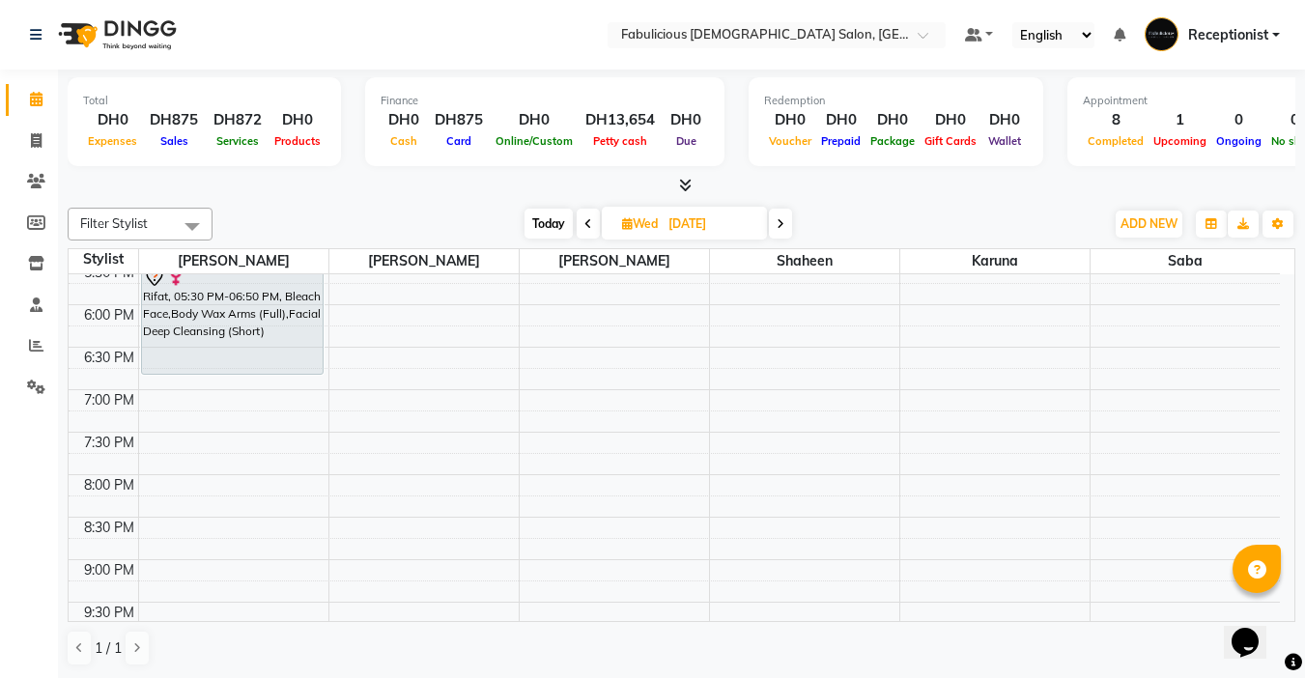
scroll to position [638, 0]
